Goal: Information Seeking & Learning: Learn about a topic

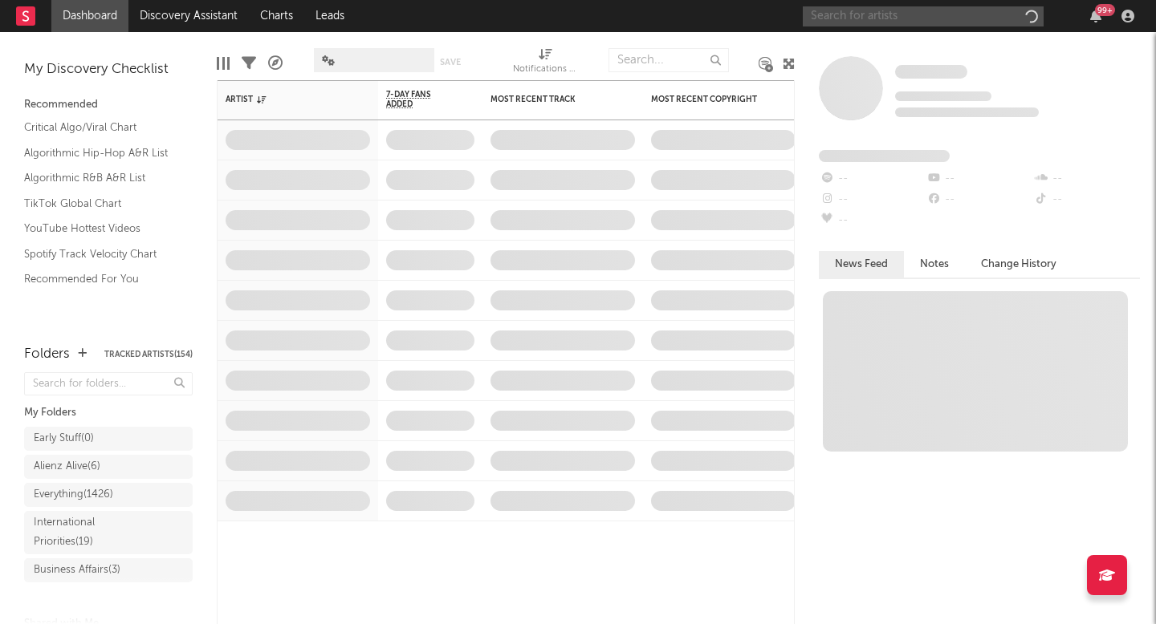
click at [874, 15] on input "text" at bounding box center [923, 16] width 241 height 20
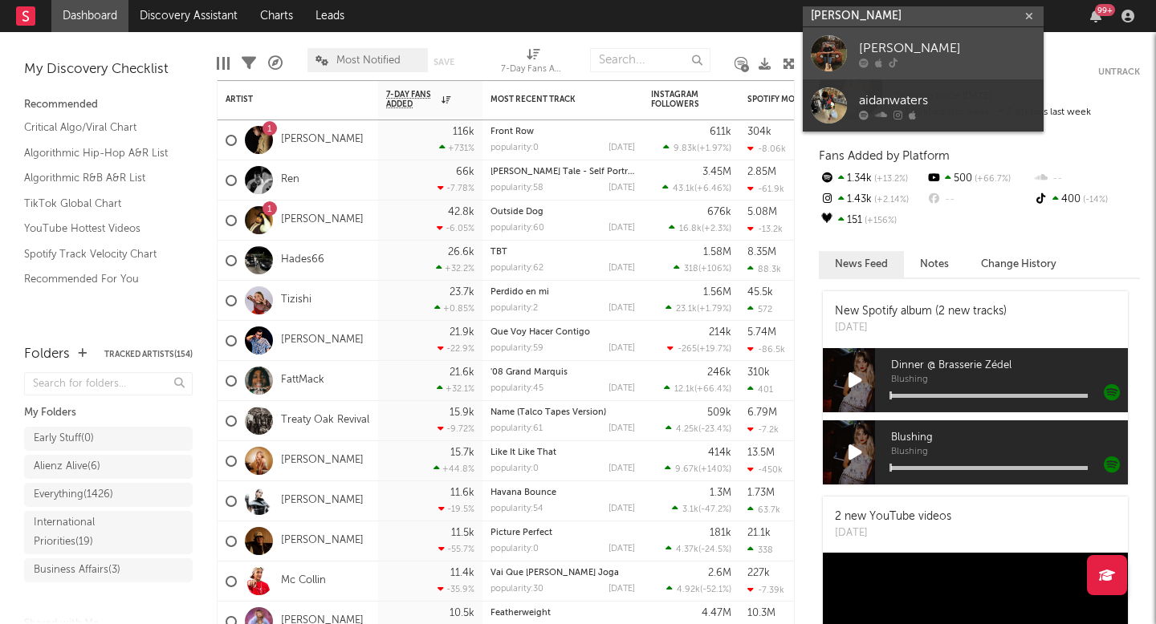
type input "aidan walters"
click at [870, 40] on div "Aidan Walters" at bounding box center [947, 48] width 177 height 19
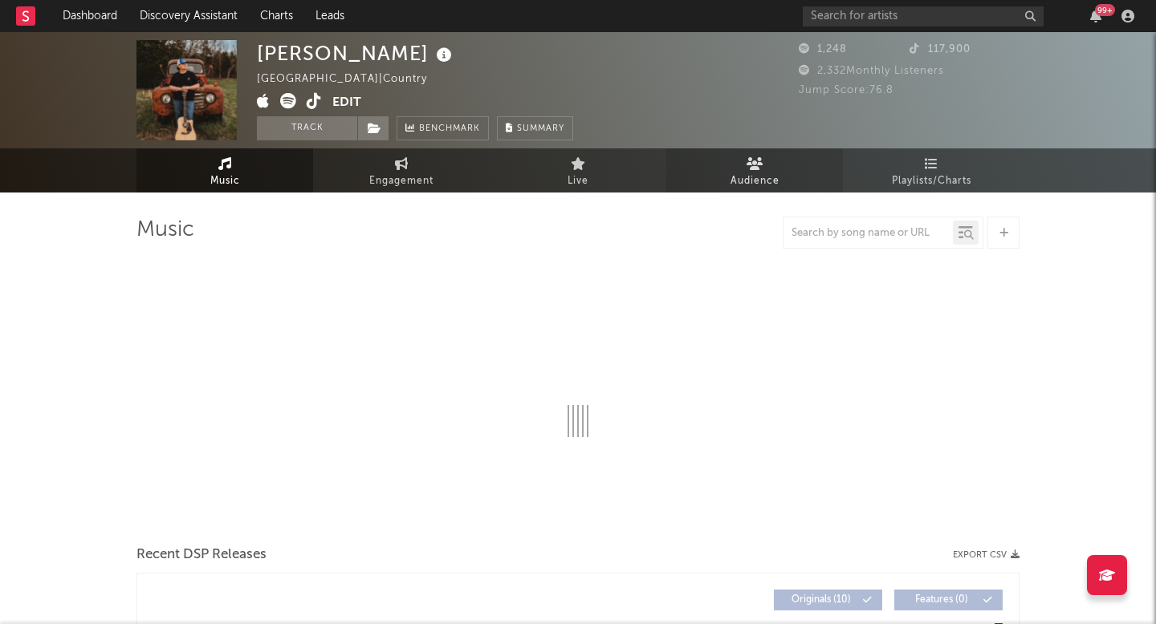
select select "6m"
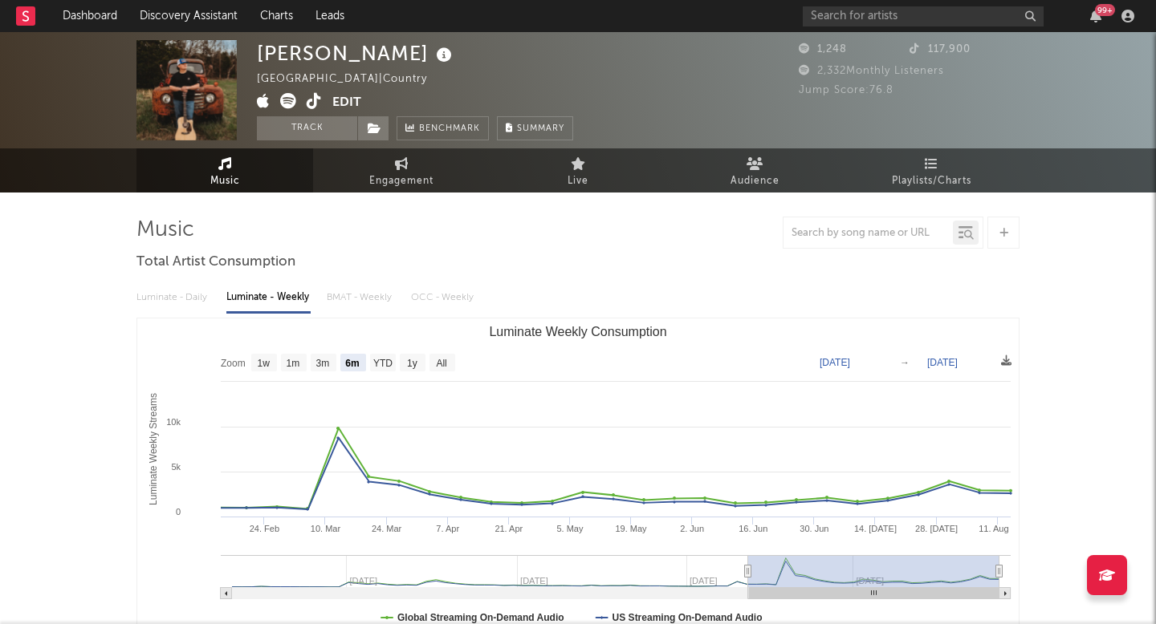
click at [313, 100] on icon at bounding box center [314, 101] width 15 height 16
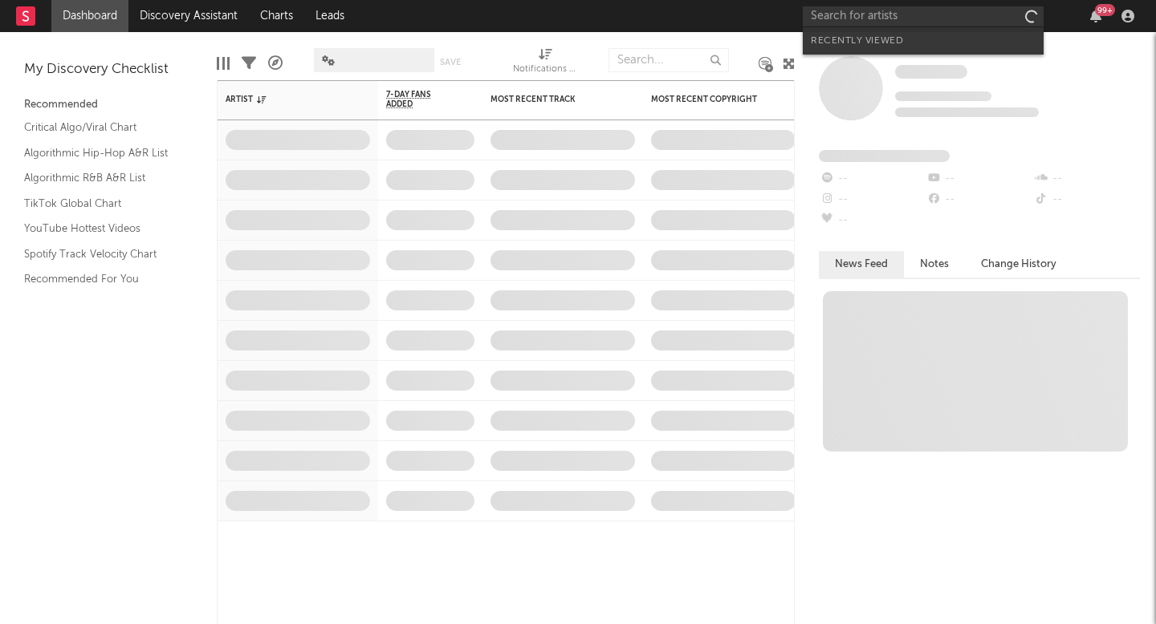
click at [858, 15] on input "text" at bounding box center [923, 16] width 241 height 20
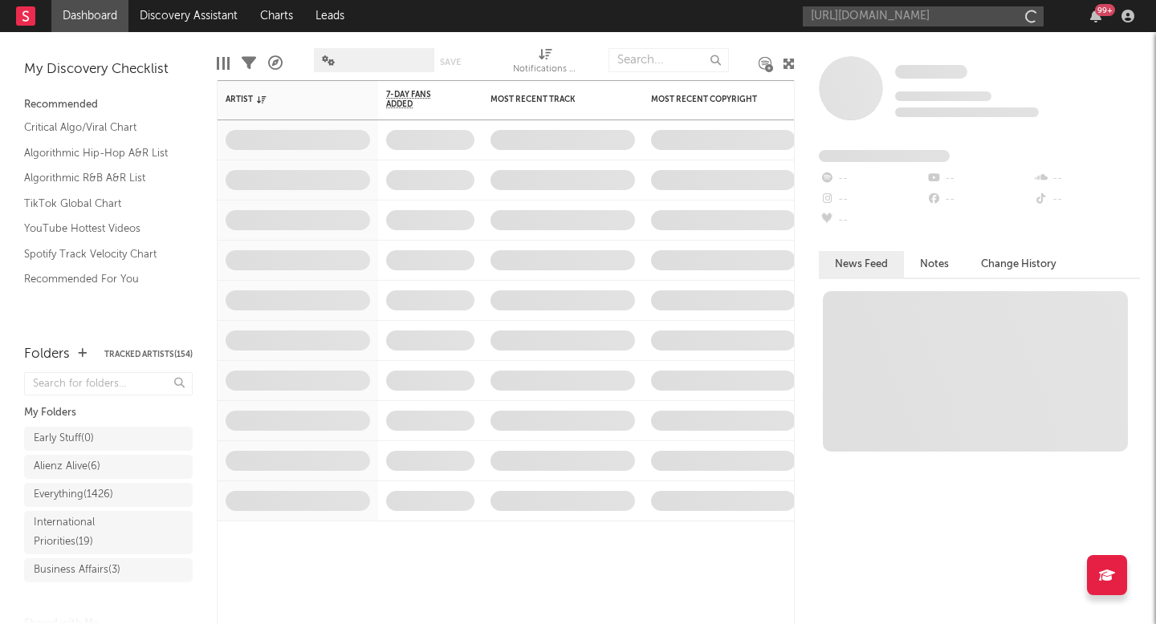
scroll to position [0, 254]
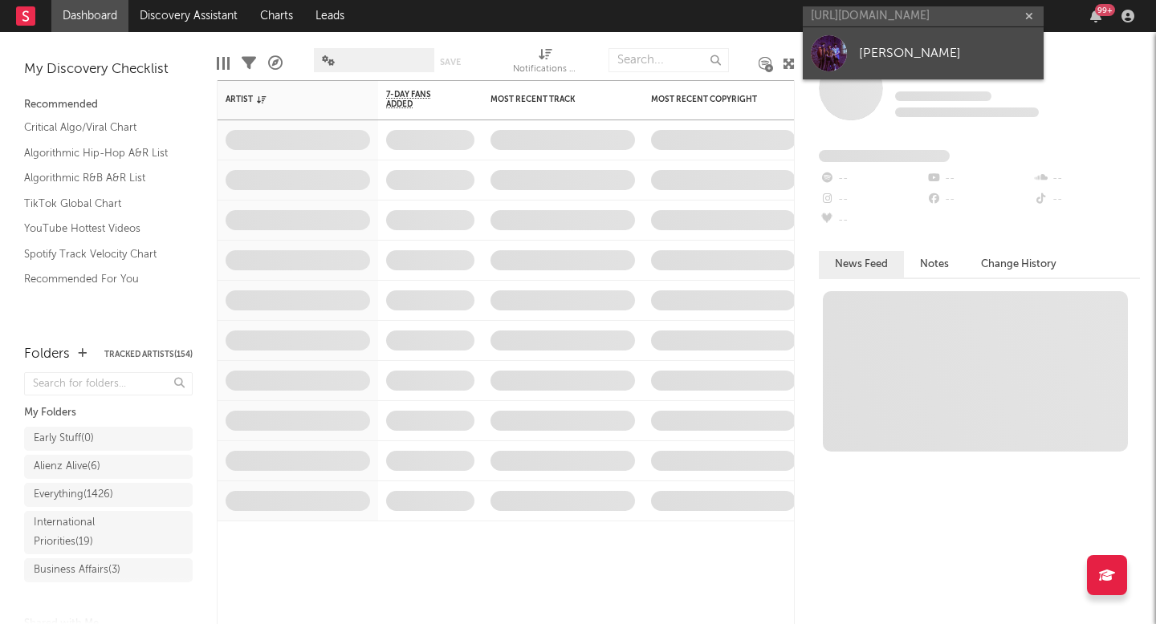
type input "https://open.spotify.com/artist/1egsOeSvcQyacni1rL6c4C?si=baBYUZrbQdK4XDtlolaN5w"
click at [869, 48] on div "Radkey" at bounding box center [947, 52] width 177 height 19
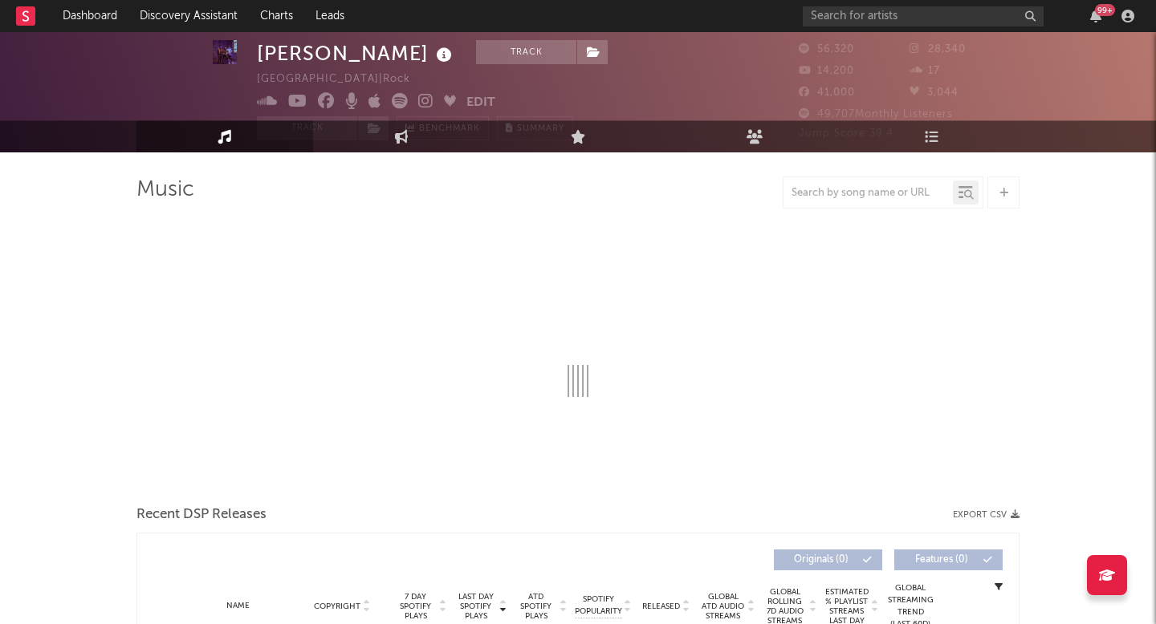
scroll to position [45, 0]
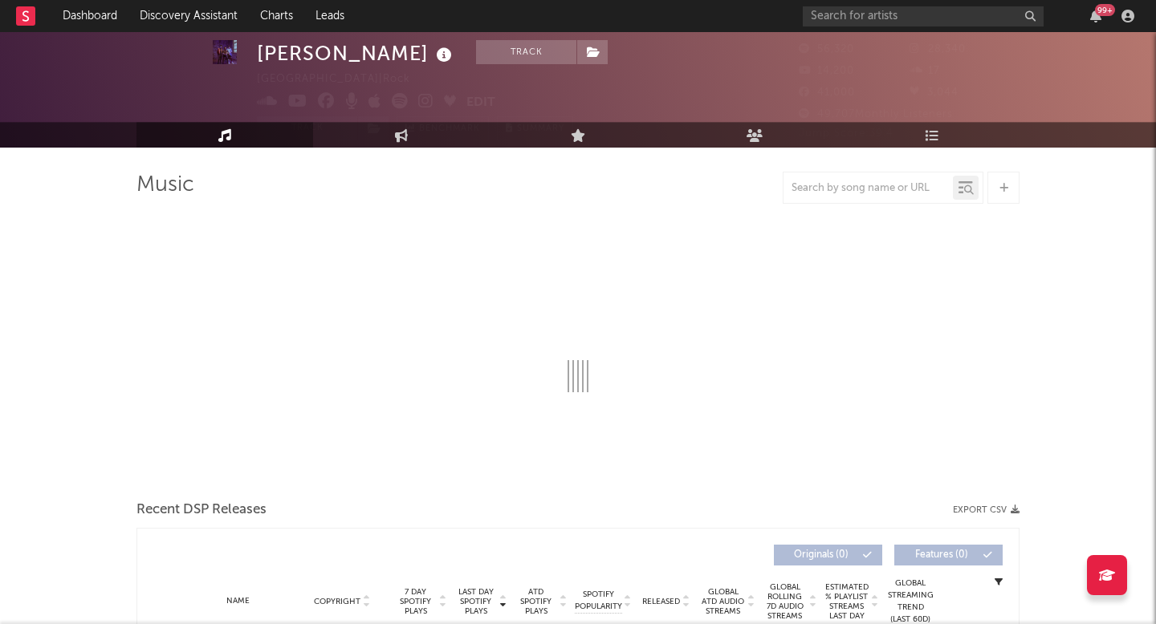
select select "6m"
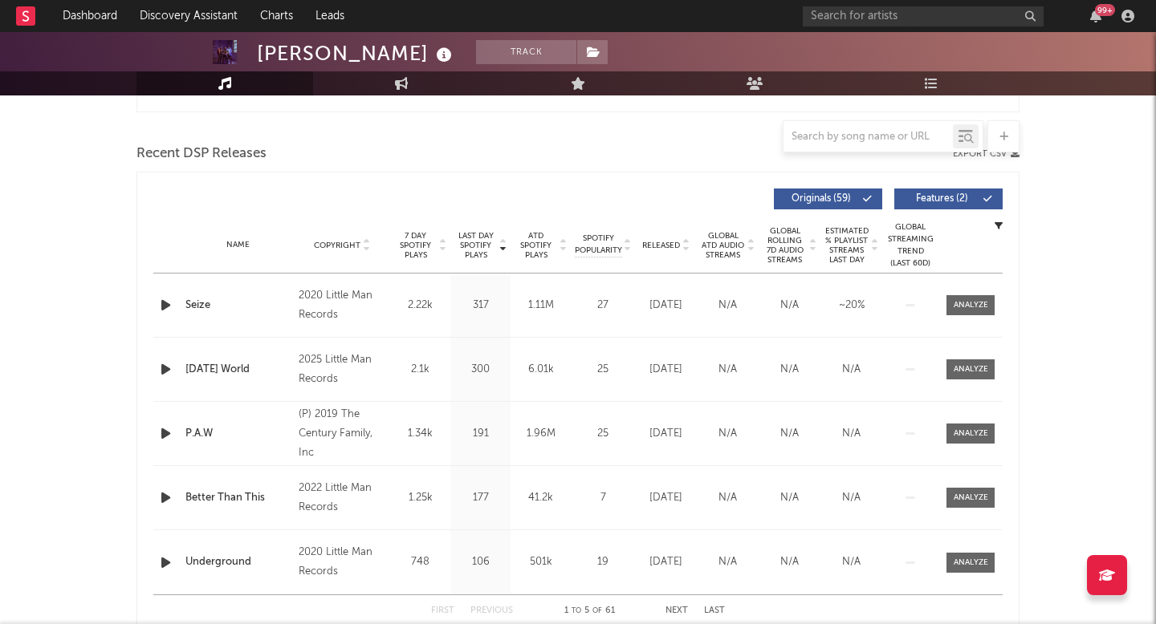
scroll to position [634, 0]
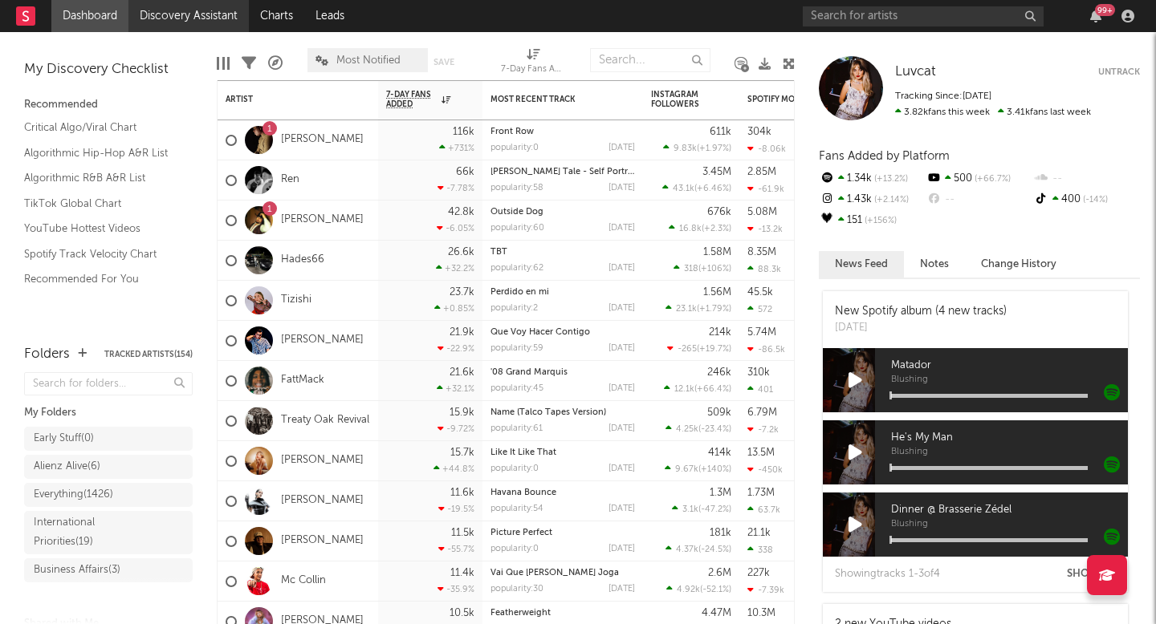
click at [196, 16] on link "Discovery Assistant" at bounding box center [188, 16] width 120 height 32
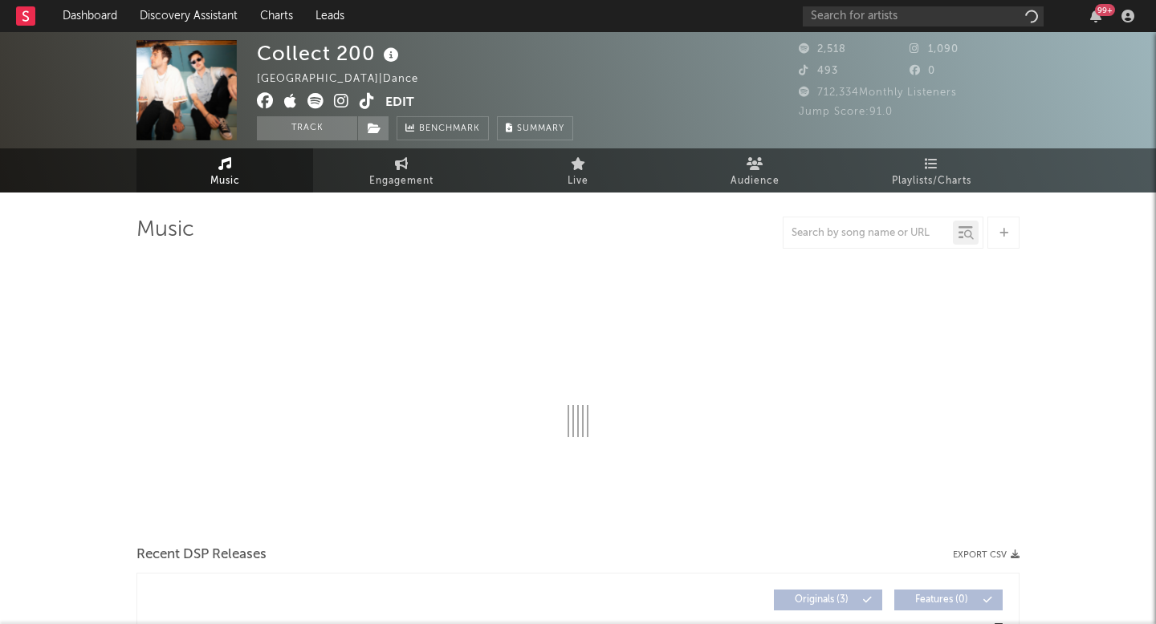
select select "1w"
